Goal: Information Seeking & Learning: Learn about a topic

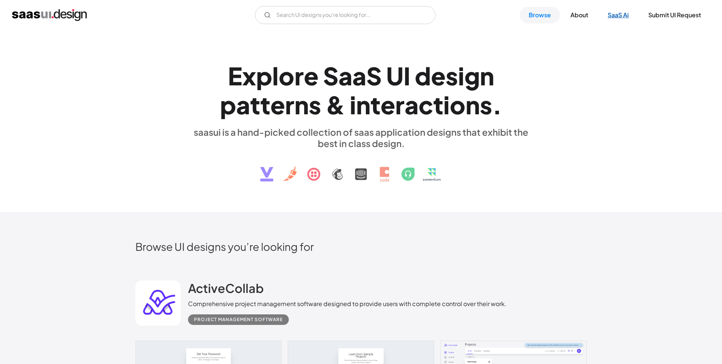
click at [615, 14] on link "SaaS Ai" at bounding box center [617, 15] width 39 height 17
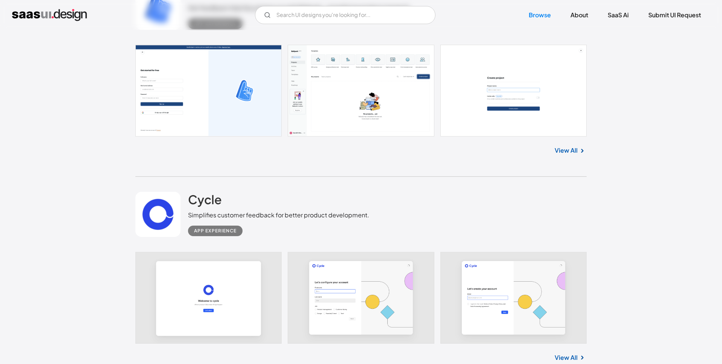
scroll to position [3487, 0]
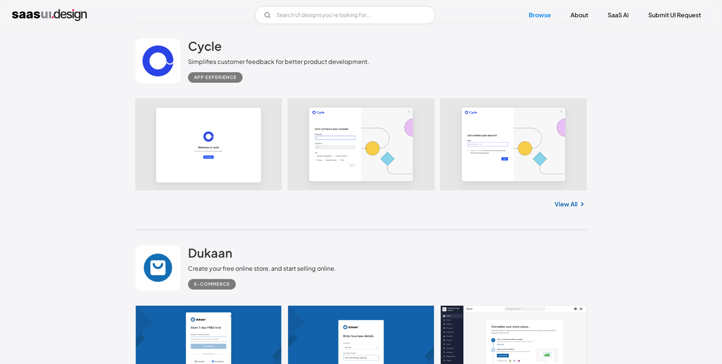
click at [169, 115] on link at bounding box center [360, 144] width 451 height 92
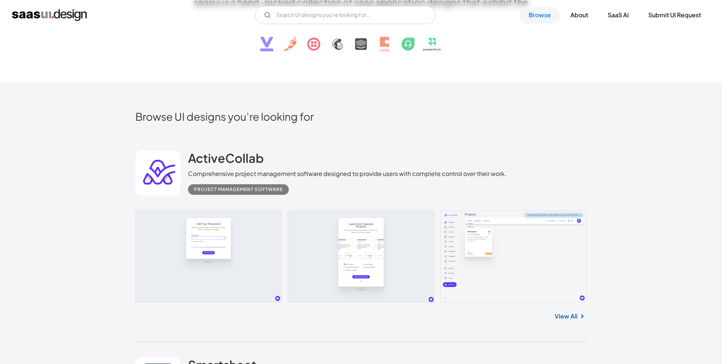
scroll to position [0, 0]
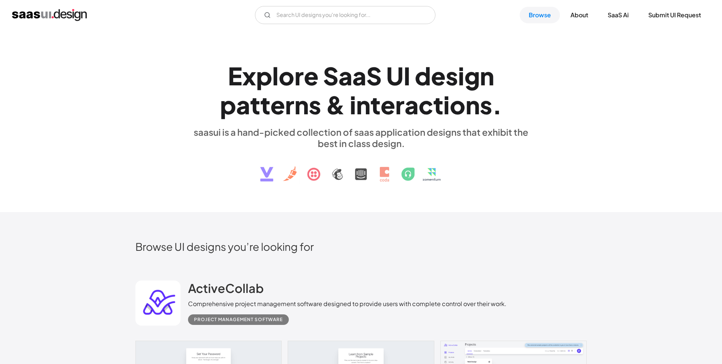
click at [336, 27] on div "V7 Labs Gen AI Application Design Best-in-class data labeling tool. GenAI Close…" at bounding box center [361, 15] width 722 height 30
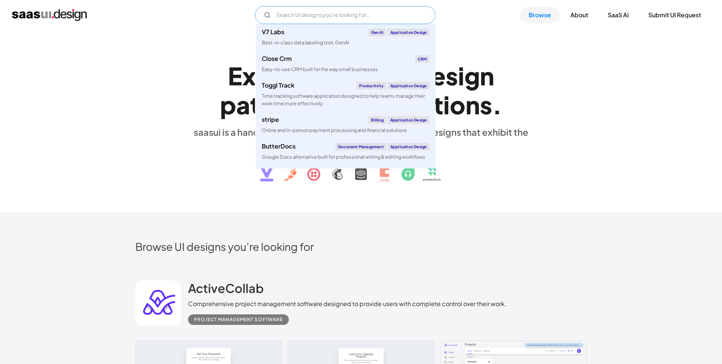
click at [343, 16] on input "Email Form" at bounding box center [345, 15] width 180 height 18
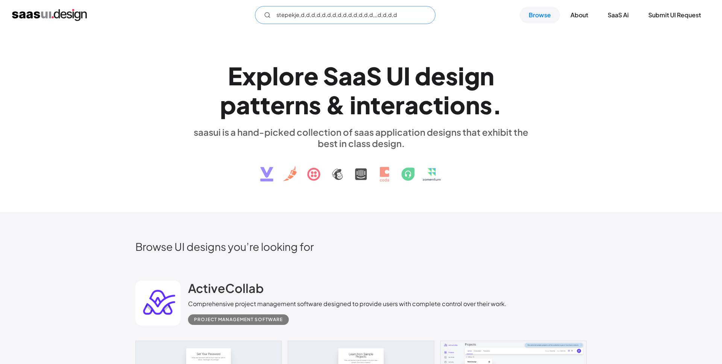
type input "stepekje,d,d,d,d,d,d,d,d,d,d,d,d,d,d,,,d,d,d,d,"
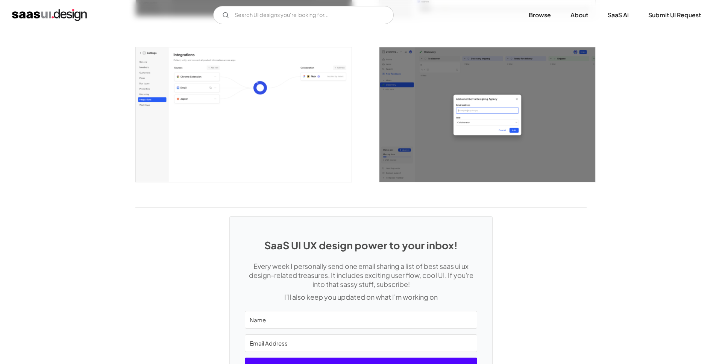
scroll to position [2034, 0]
